Goal: Information Seeking & Learning: Learn about a topic

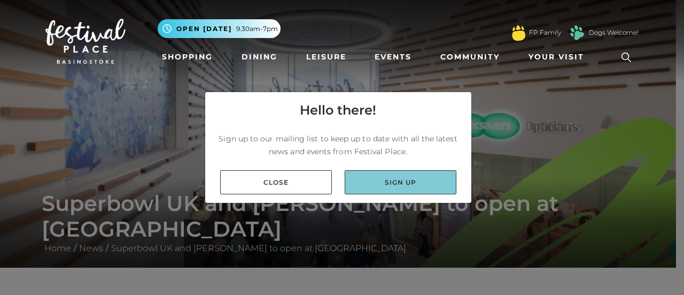
click at [400, 180] on link "Sign up" at bounding box center [401, 182] width 112 height 24
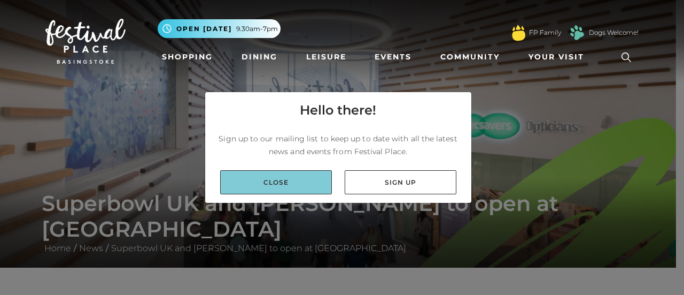
click at [278, 180] on link "Close" at bounding box center [276, 182] width 112 height 24
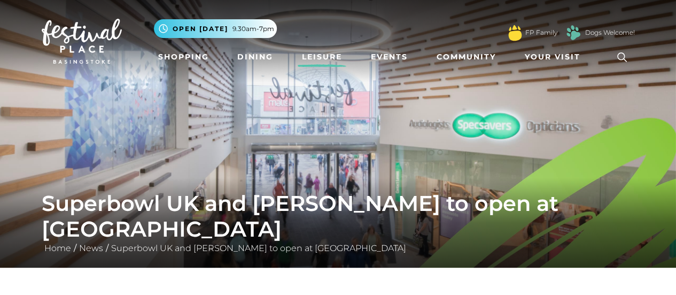
click at [315, 53] on link "Leisure" at bounding box center [322, 57] width 49 height 20
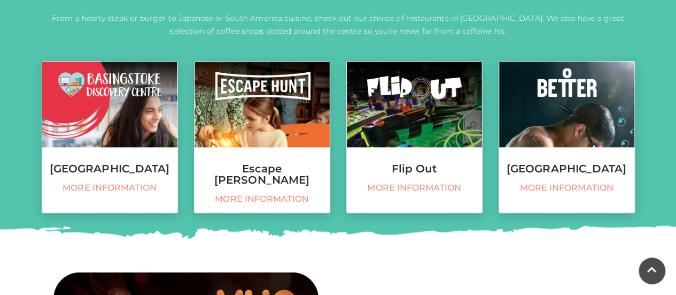
scroll to position [453, 0]
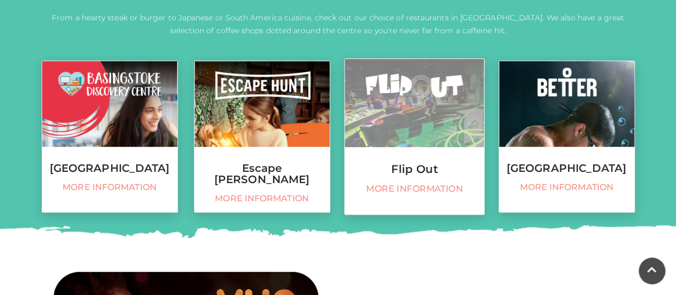
click at [413, 188] on span "More information" at bounding box center [414, 188] width 128 height 11
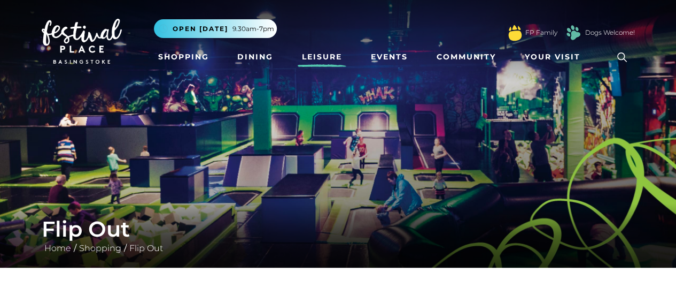
click at [326, 50] on link "Leisure" at bounding box center [322, 57] width 49 height 20
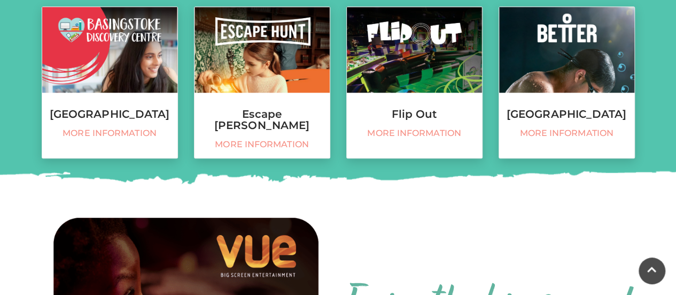
scroll to position [507, 0]
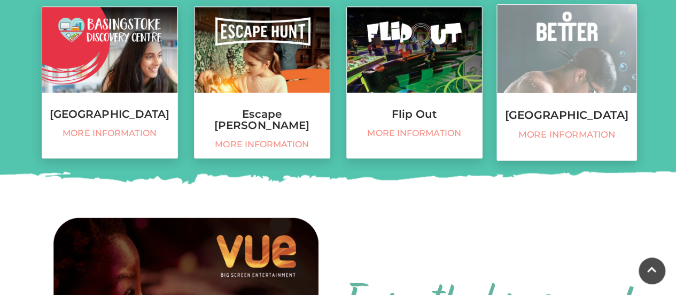
click at [546, 121] on h3 "[GEOGRAPHIC_DATA]" at bounding box center [567, 115] width 140 height 12
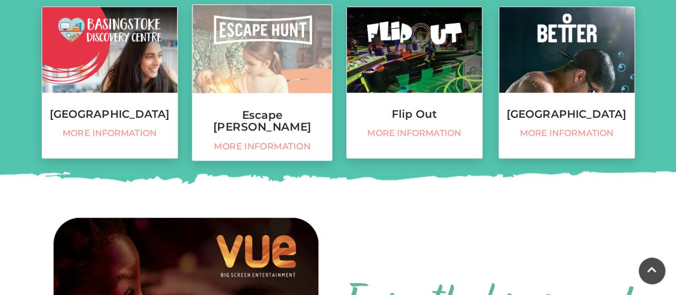
click at [291, 110] on h3 "Escape Hunt" at bounding box center [263, 120] width 140 height 23
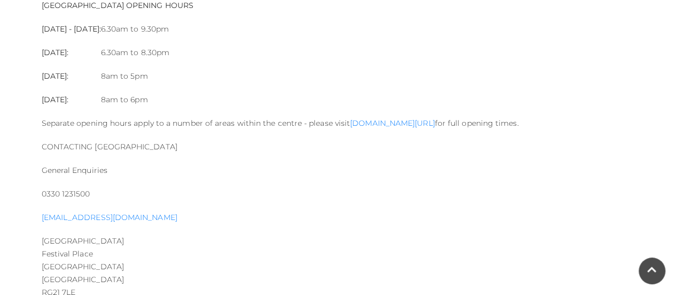
scroll to position [1233, 0]
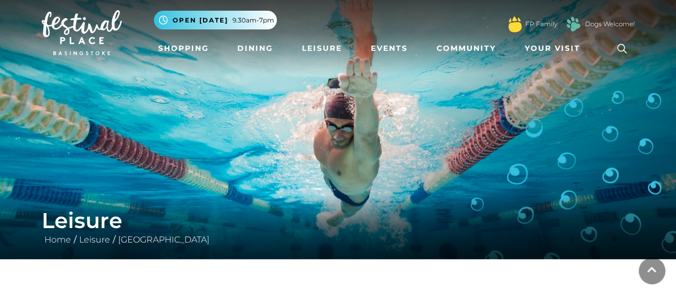
scroll to position [0, 0]
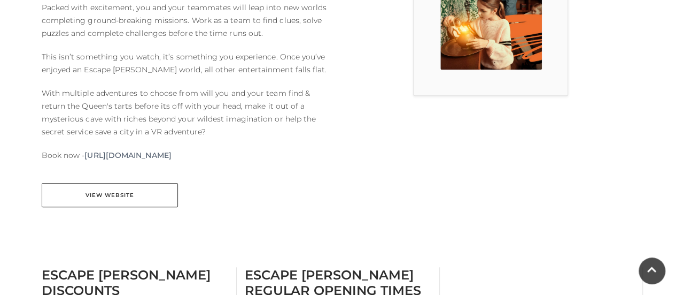
scroll to position [342, 0]
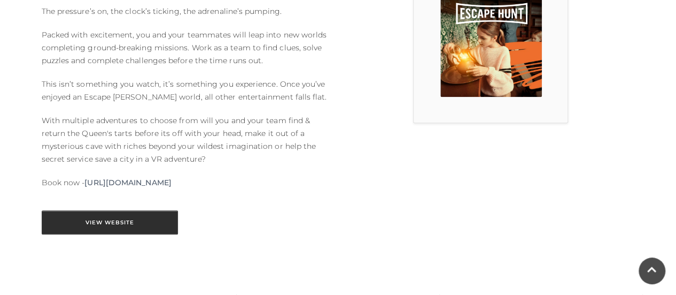
click at [106, 213] on link "View Website" at bounding box center [110, 222] width 136 height 24
